Goal: Navigation & Orientation: Find specific page/section

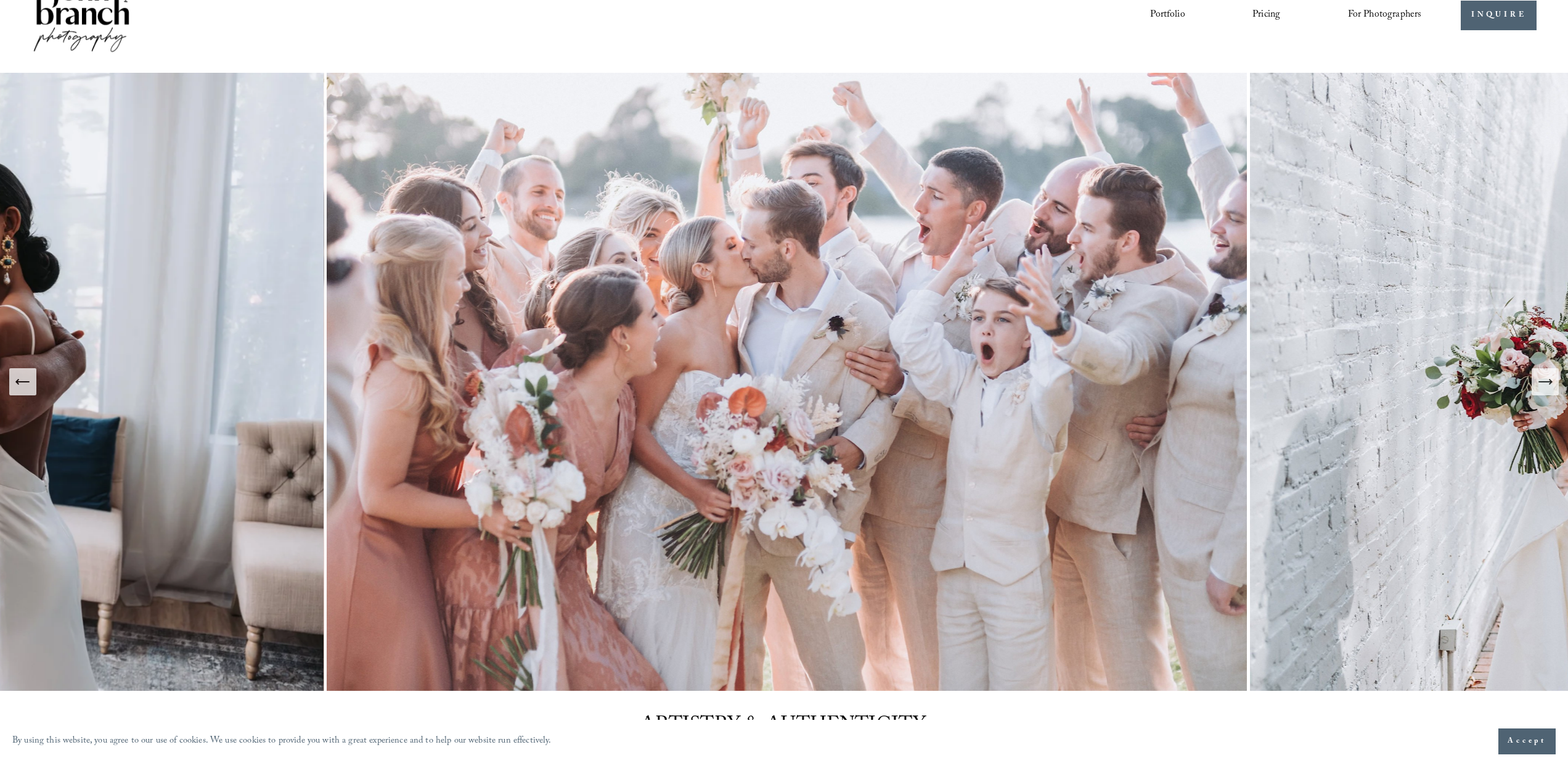
scroll to position [44, 0]
click at [1551, 377] on icon "Next Slide" at bounding box center [1545, 380] width 18 height 18
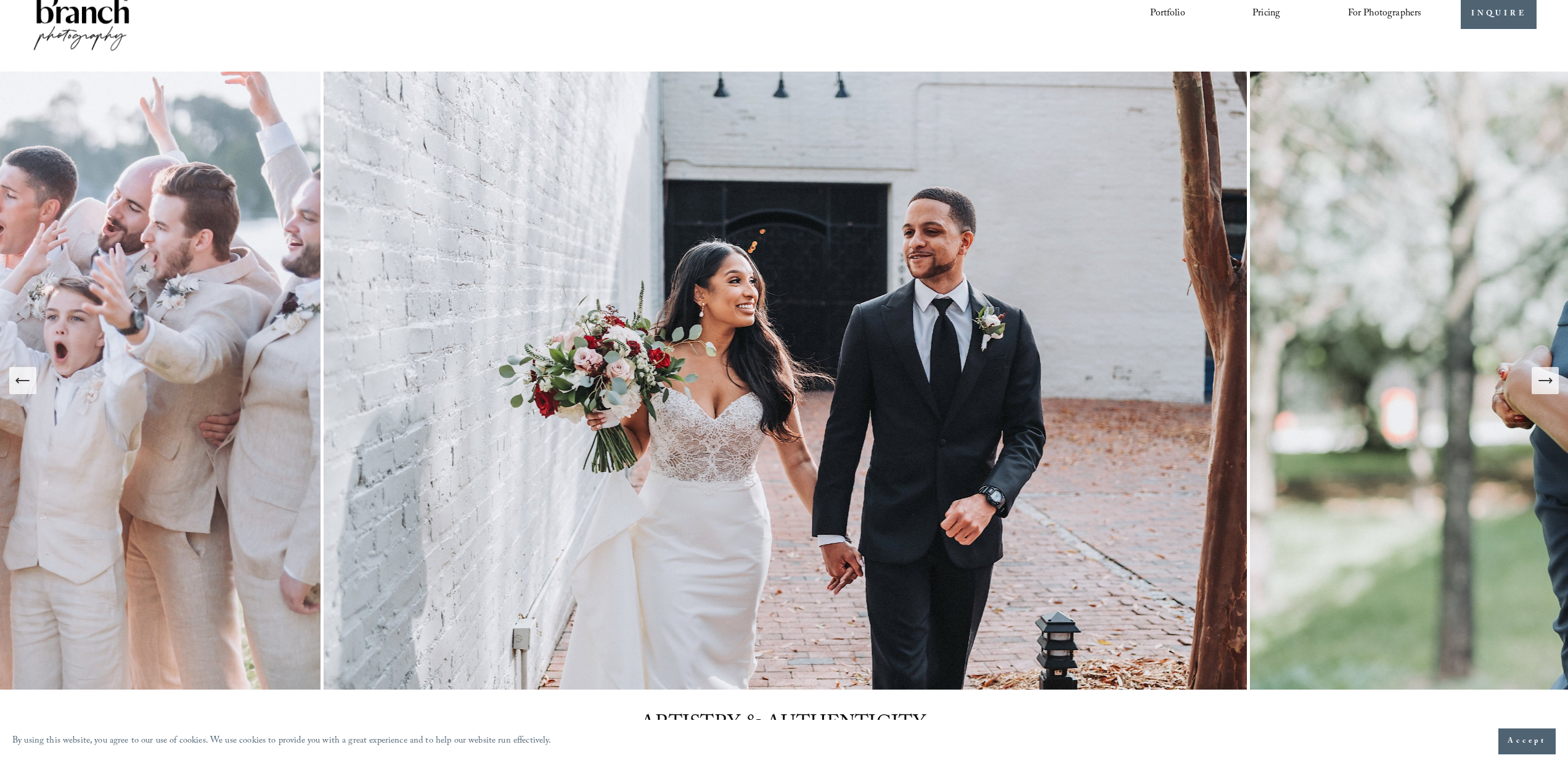
click at [1552, 377] on icon "Next Slide" at bounding box center [1545, 380] width 18 height 18
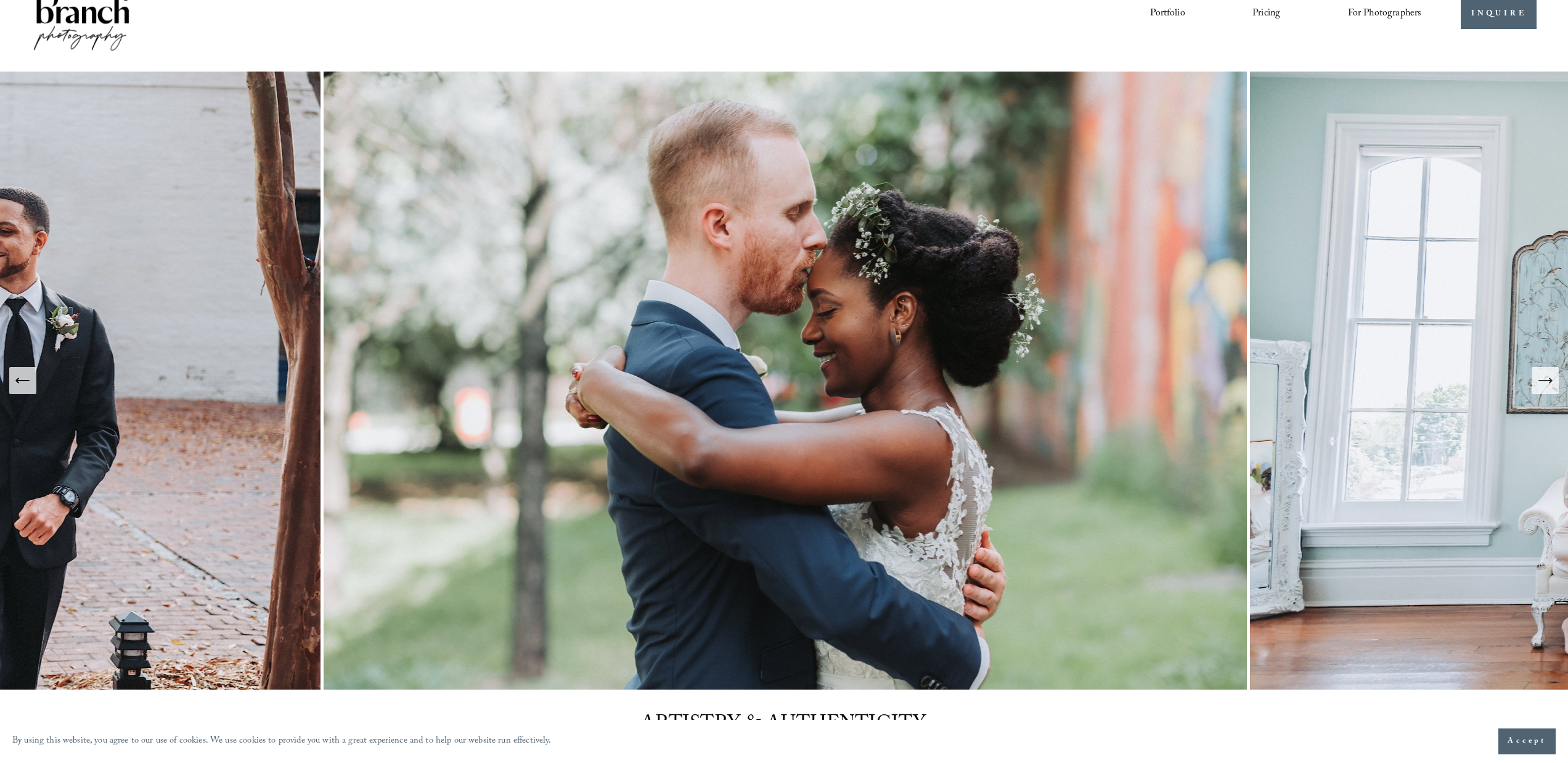
click at [1552, 377] on icon "Next Slide" at bounding box center [1545, 380] width 18 height 18
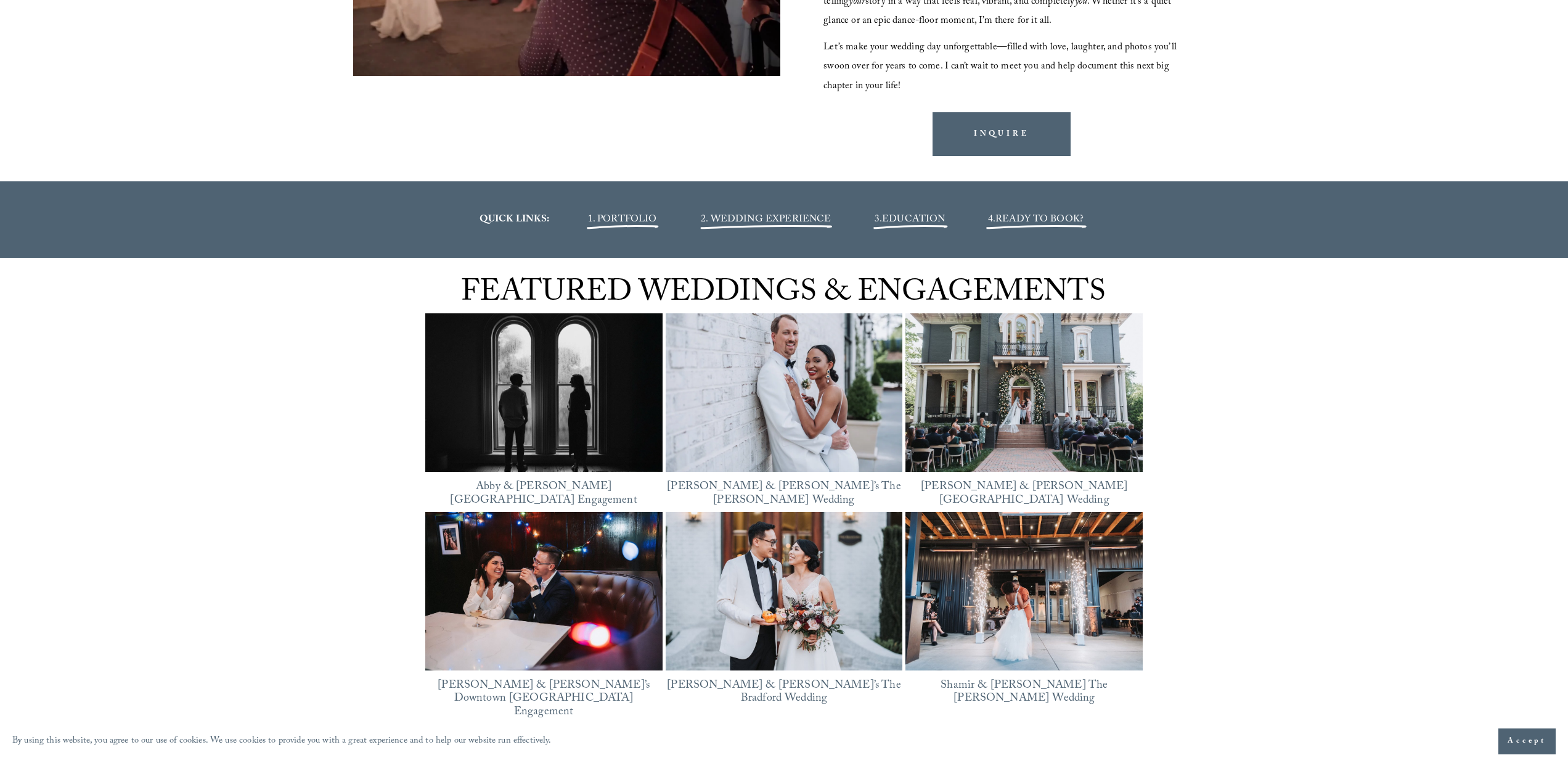
scroll to position [1697, 0]
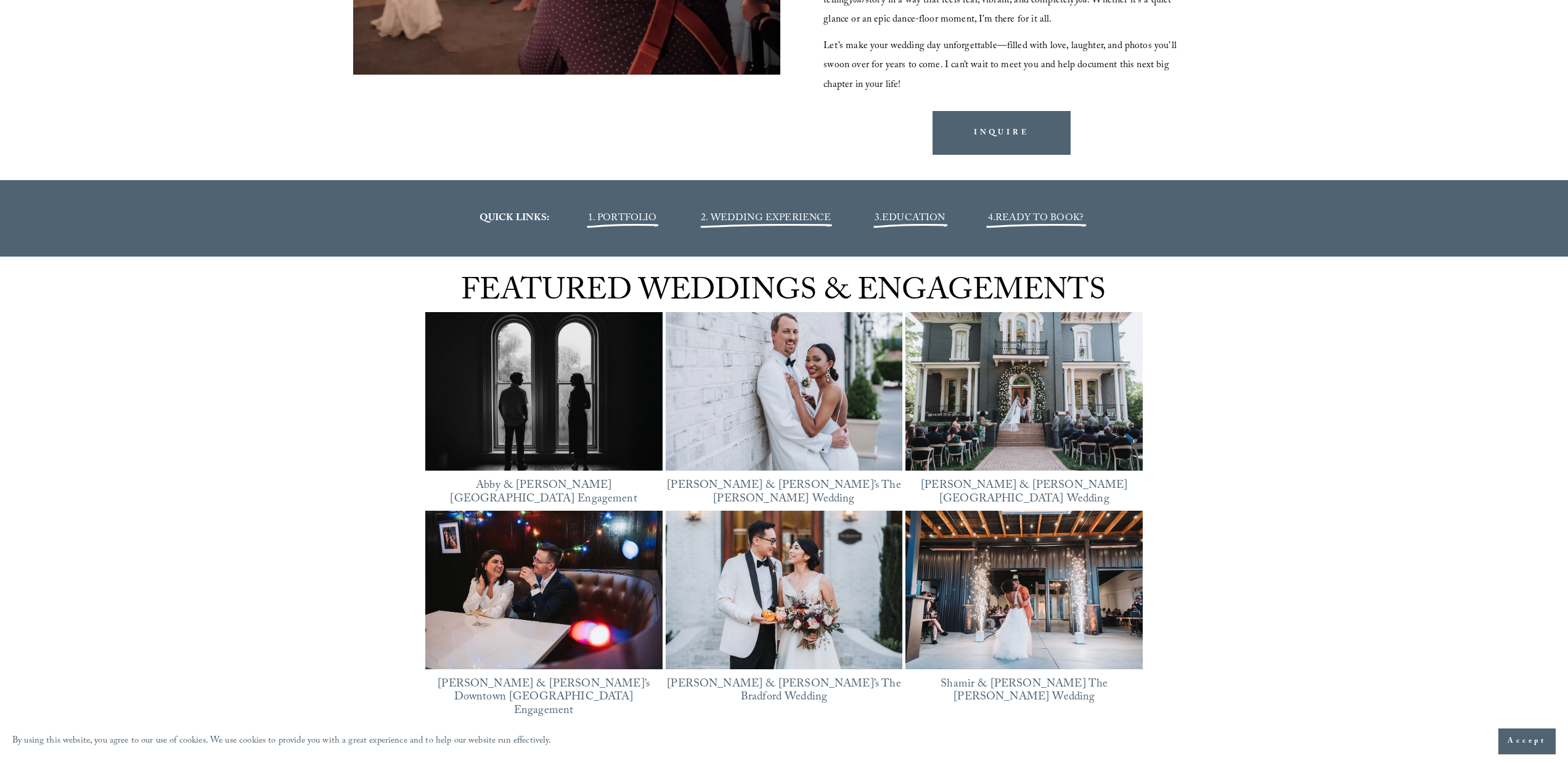
click at [598, 211] on span "1. PORTFOLIO" at bounding box center [622, 219] width 69 height 17
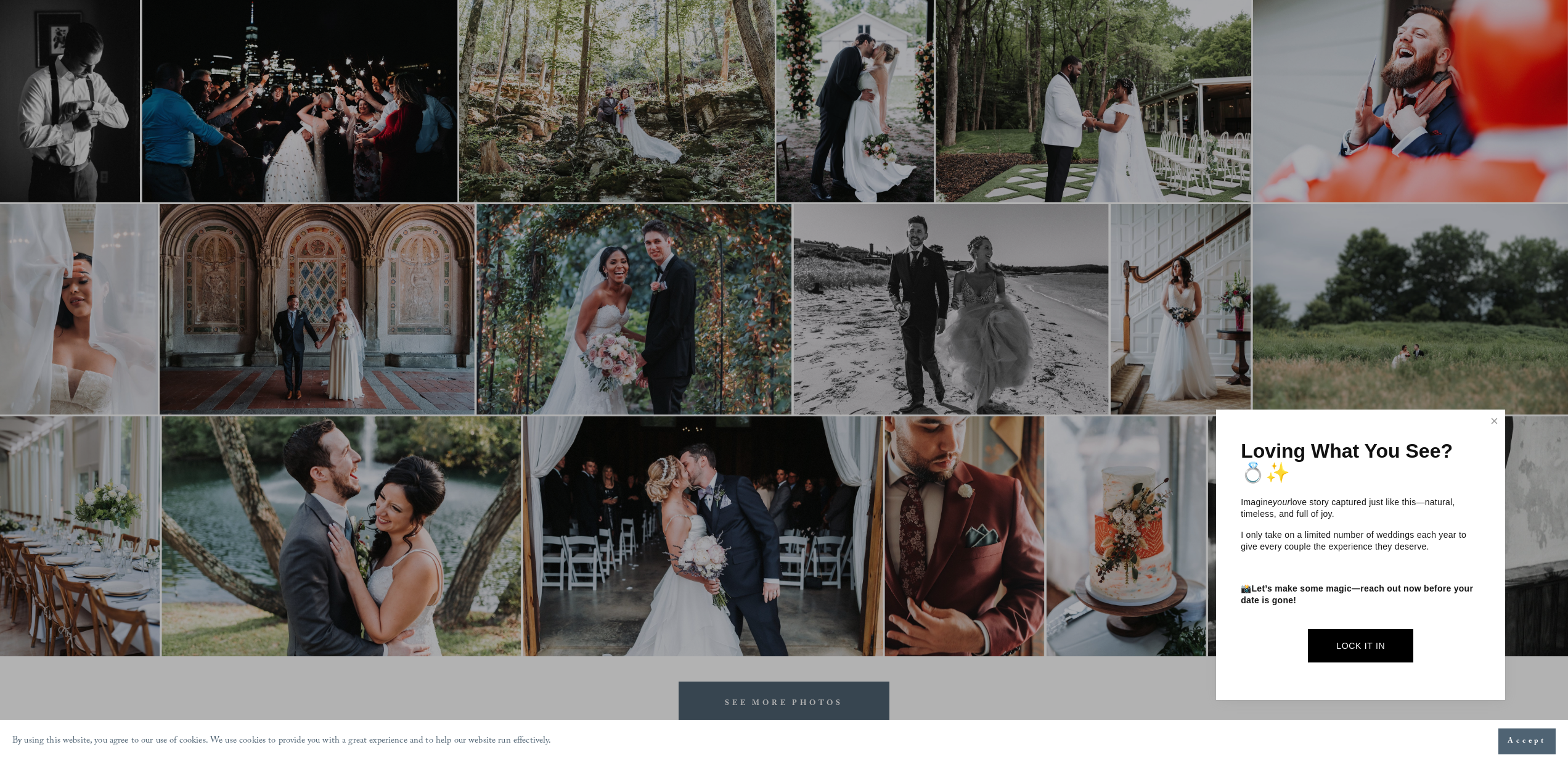
scroll to position [1464, 0]
click at [1501, 415] on link "Close" at bounding box center [1495, 420] width 19 height 19
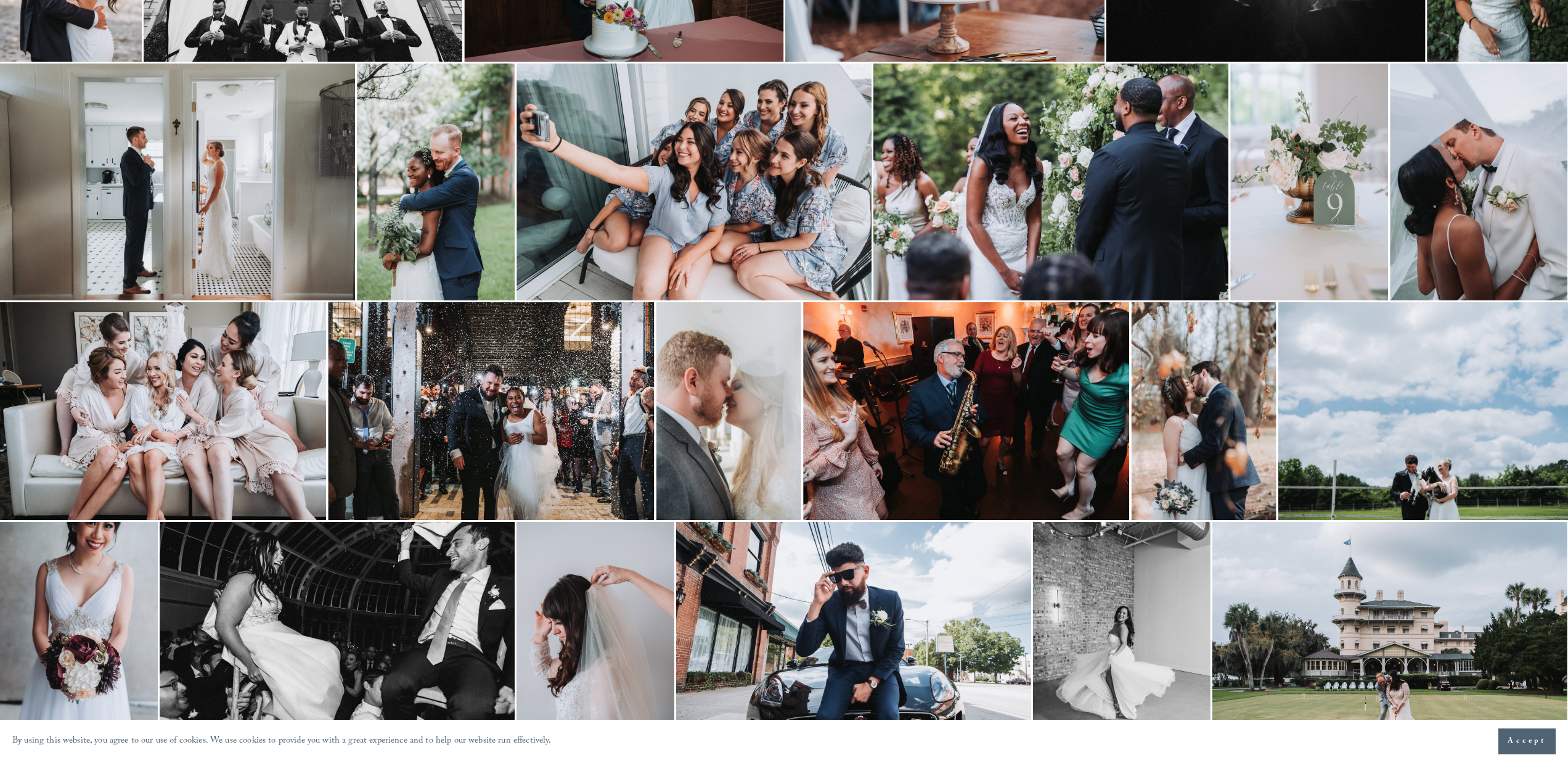
scroll to position [226, 0]
